Goal: Ask a question

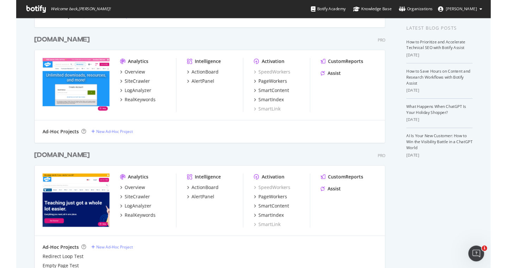
scroll to position [169, 0]
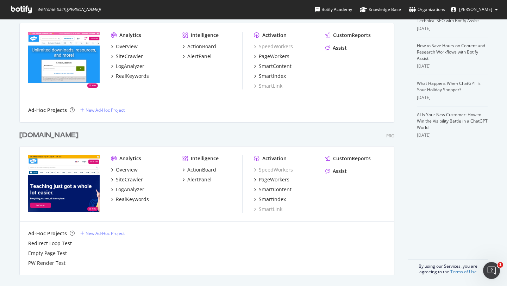
click at [41, 137] on div "[DOMAIN_NAME]" at bounding box center [48, 135] width 59 height 10
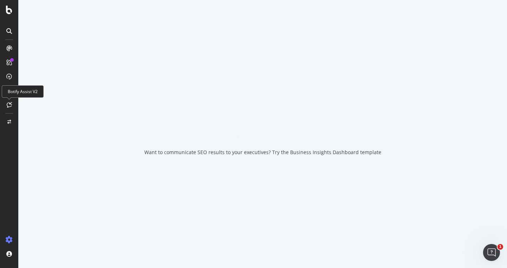
click at [10, 104] on icon at bounding box center [9, 105] width 5 height 6
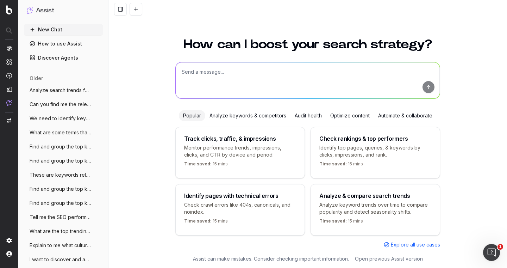
scroll to position [6, 0]
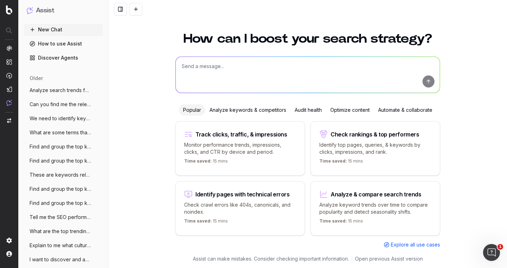
click at [404, 245] on span "Explore all use cases" at bounding box center [415, 244] width 49 height 7
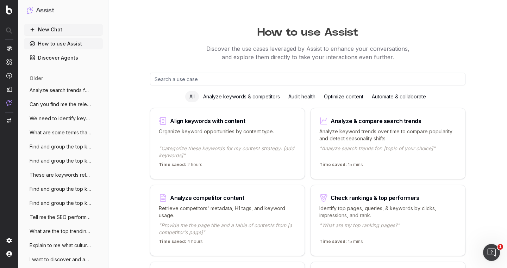
click at [224, 79] on input "text" at bounding box center [308, 79] width 316 height 13
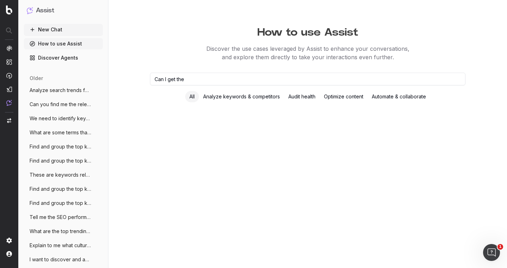
type input "Can I get the"
type input "Provide me the organic traffic data and keywords for the grade 1 category"
click at [343, 81] on input "Provide me the organic traffic data and keywords for the grade 1 category" at bounding box center [308, 79] width 316 height 13
click at [236, 79] on input "Provide me the organic traffic data and keywords for the grade 1 category" at bounding box center [308, 79] width 316 height 13
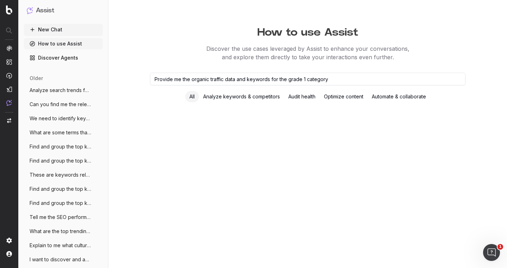
click at [236, 79] on input "Provide me the organic traffic data and keywords for the grade 1 category" at bounding box center [308, 79] width 316 height 13
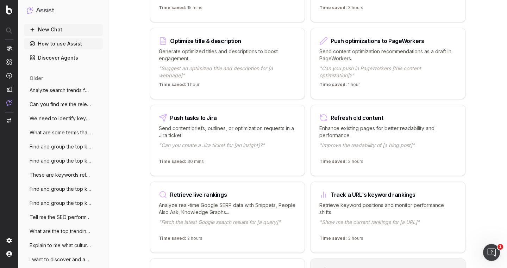
scroll to position [834, 0]
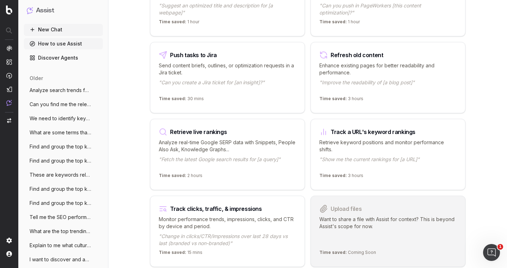
click at [366, 163] on p ""Show me the current rankings for [a URL]"" at bounding box center [388, 163] width 137 height 14
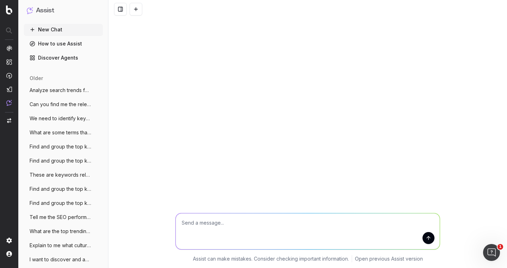
type textarea "Provide me the organic traffic data and keywords for the grade 1 category"
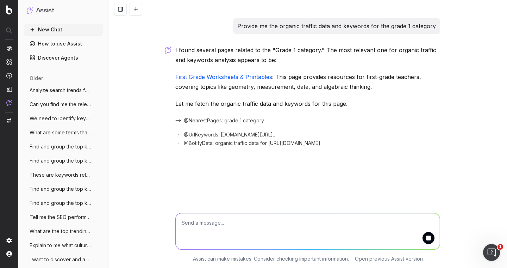
click at [258, 79] on link "First Grade Worksheets & Printables" at bounding box center [224, 76] width 97 height 7
click at [254, 123] on span "@NearestPages: grade 1 category" at bounding box center [224, 120] width 80 height 7
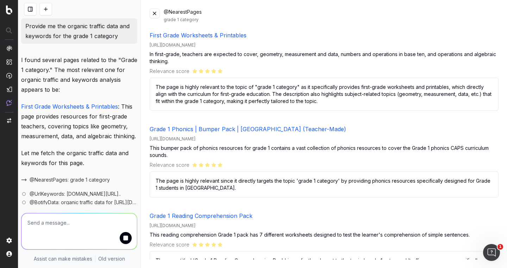
click at [152, 17] on button at bounding box center [155, 13] width 10 height 10
